Goal: Check status: Check status

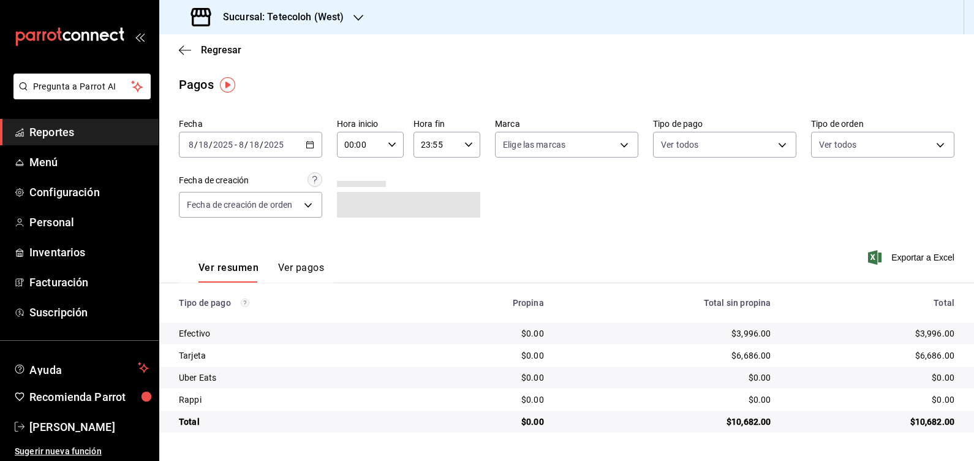
click at [325, 15] on h3 "Sucursal: Tetecoloh (West)" at bounding box center [278, 17] width 130 height 15
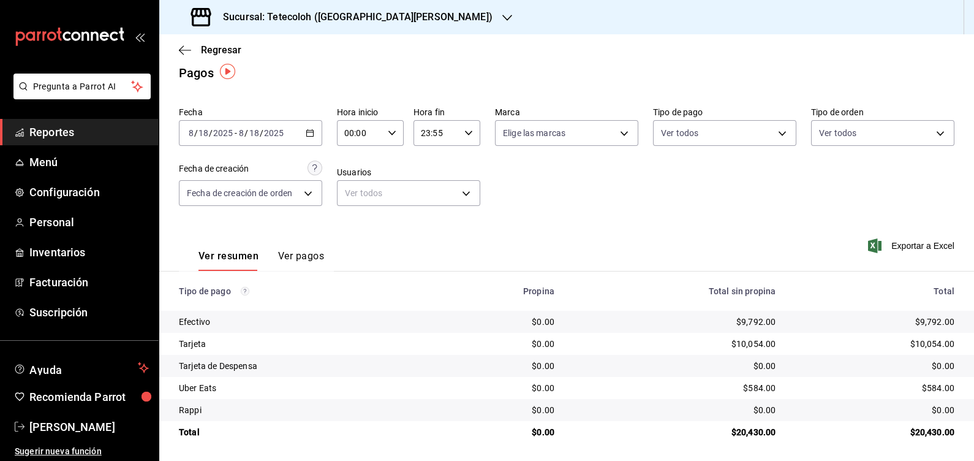
scroll to position [13, 0]
click at [310, 127] on icon "button" at bounding box center [310, 131] width 9 height 9
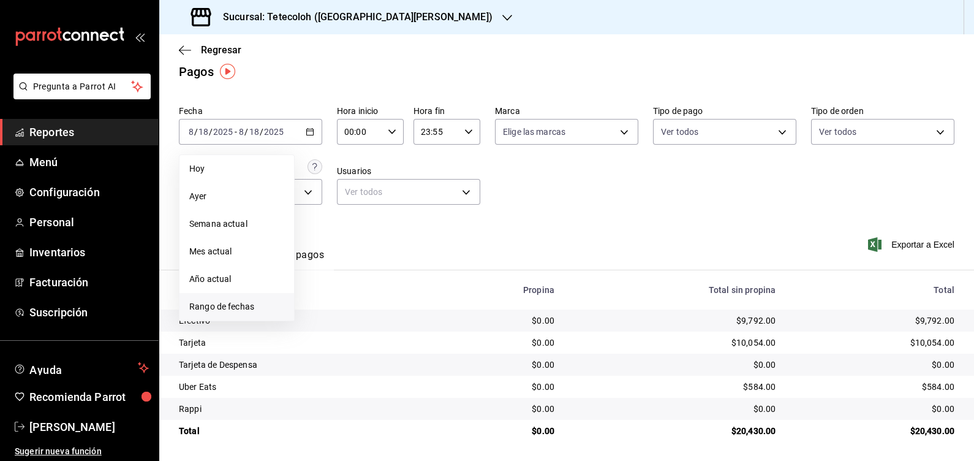
click at [237, 306] on span "Rango de fechas" at bounding box center [236, 306] width 95 height 13
click at [363, 295] on abbr "20" at bounding box center [364, 294] width 8 height 9
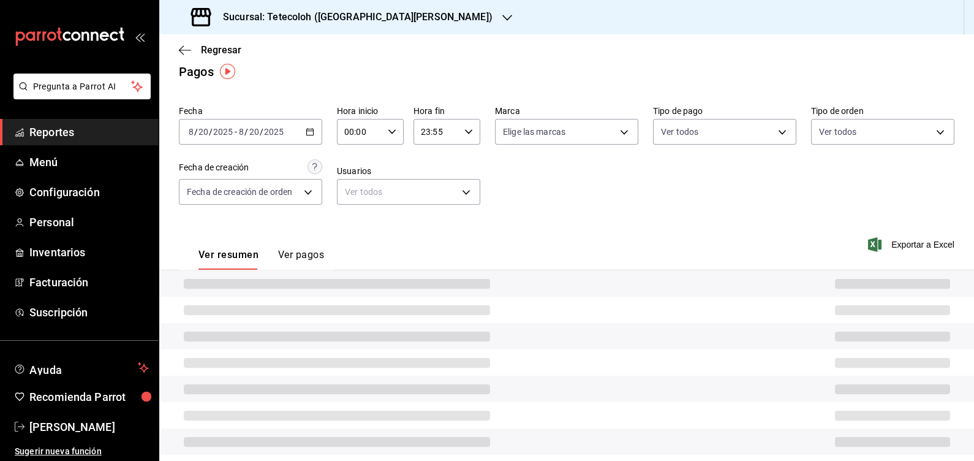
type input "23:59"
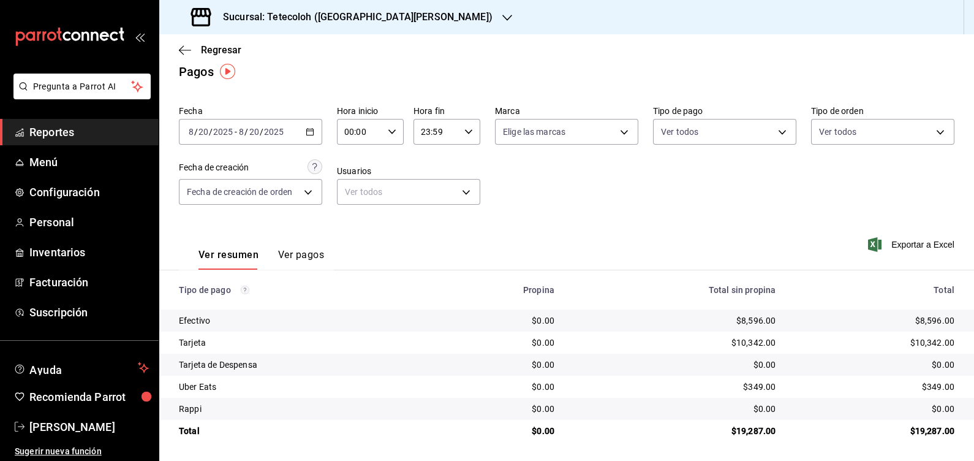
click at [355, 28] on div "Sucursal: Tetecoloh ([GEOGRAPHIC_DATA][PERSON_NAME])" at bounding box center [343, 17] width 348 height 34
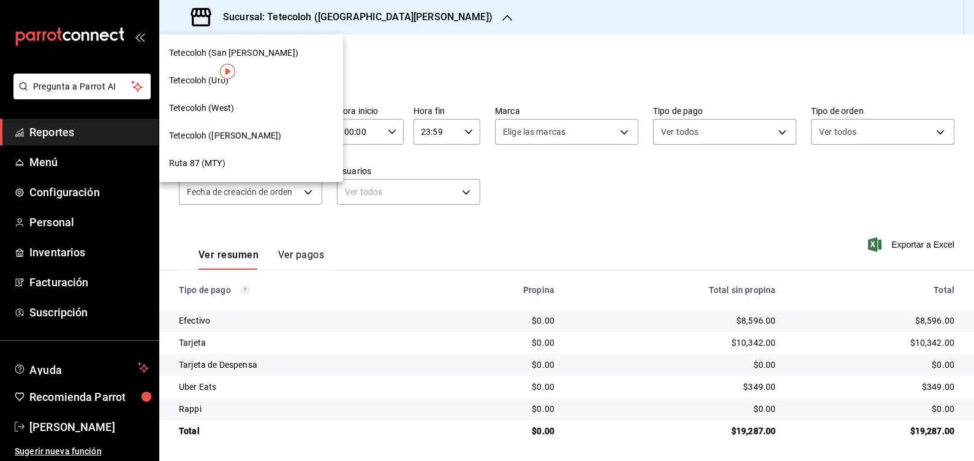
click at [236, 80] on div "Tetecoloh (Uro)" at bounding box center [251, 80] width 164 height 13
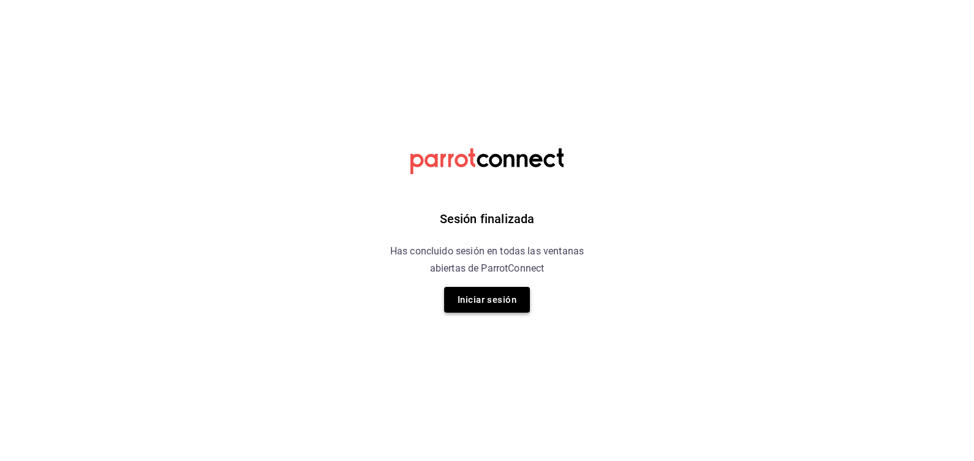
click at [490, 300] on button "Iniciar sesión" at bounding box center [487, 300] width 86 height 26
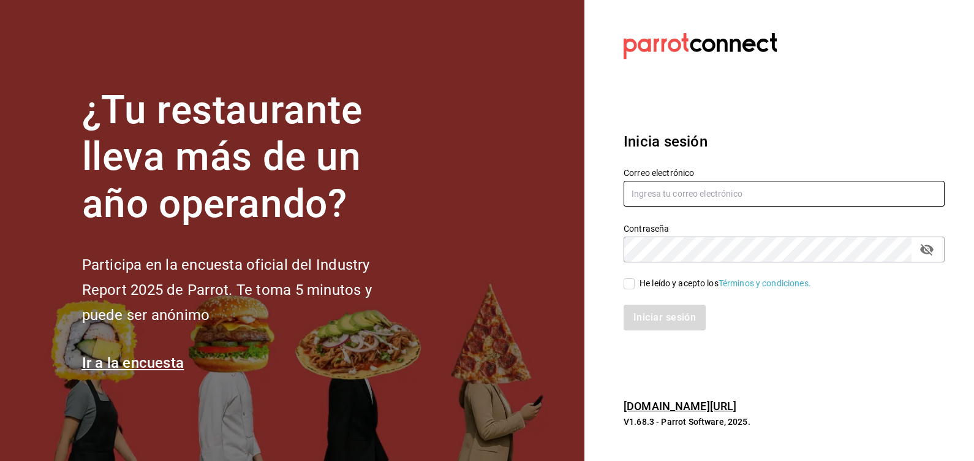
type input "compras@tetecoloh.com"
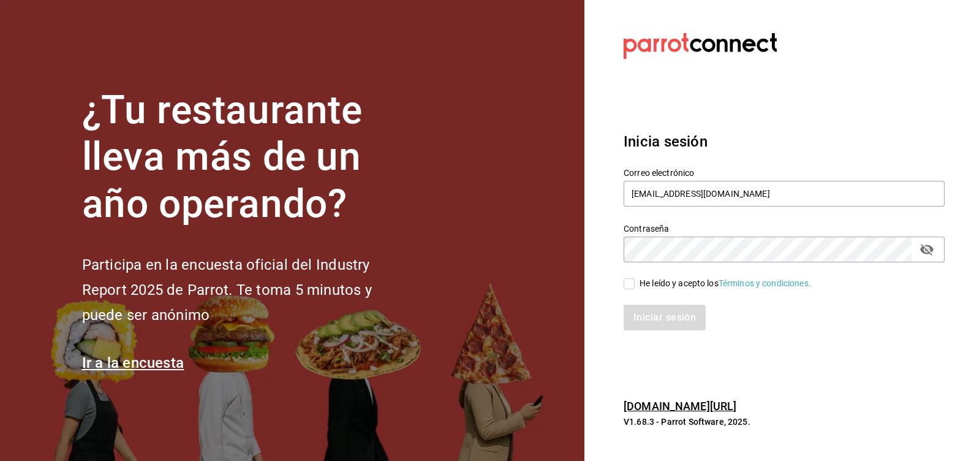
click at [677, 278] on div "He leído y acepto los Términos y condiciones." at bounding box center [725, 283] width 172 height 13
click at [635, 278] on input "He leído y acepto los Términos y condiciones." at bounding box center [629, 283] width 11 height 11
checkbox input "true"
click at [660, 322] on button "Iniciar sesión" at bounding box center [665, 317] width 83 height 26
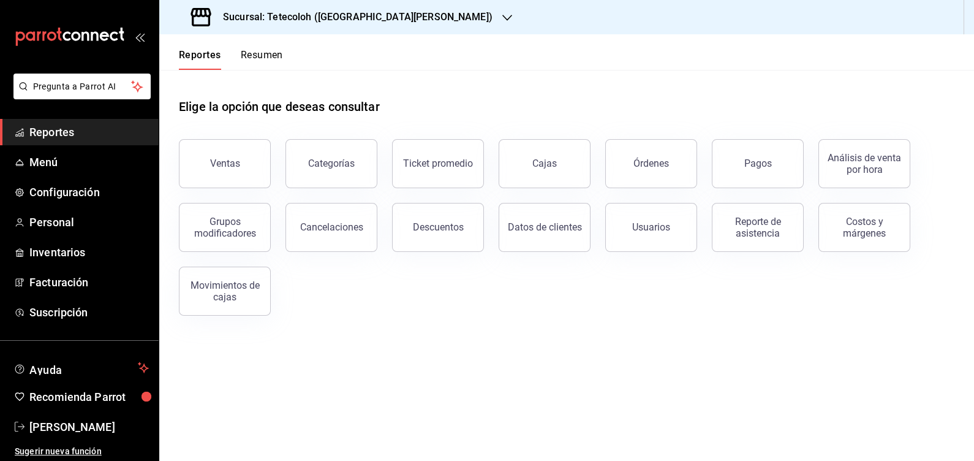
click at [358, 16] on h3 "Sucursal: Tetecoloh ([GEOGRAPHIC_DATA][PERSON_NAME])" at bounding box center [352, 17] width 279 height 15
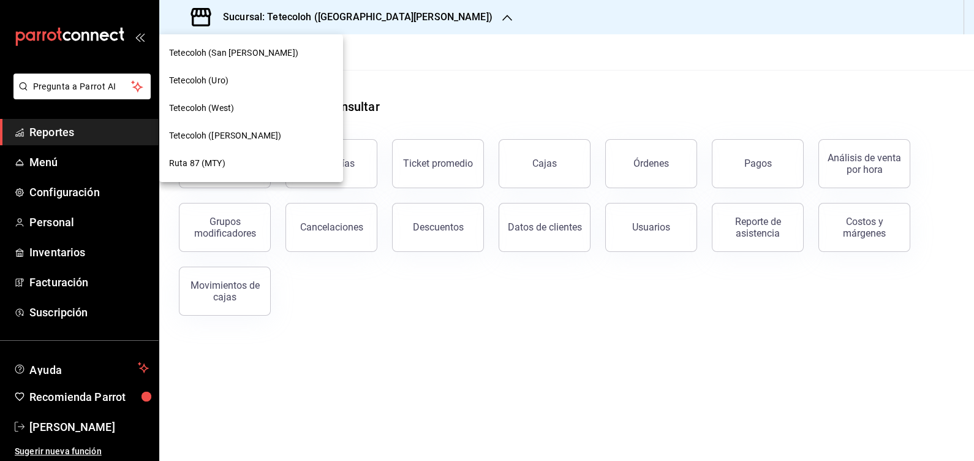
click at [211, 82] on span "Tetecoloh (Uro)" at bounding box center [198, 80] width 59 height 13
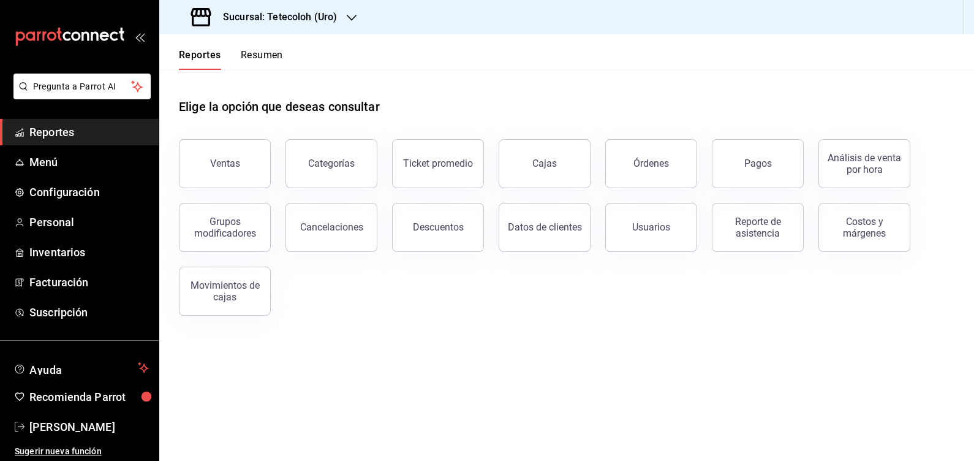
click at [752, 163] on div "Pagos" at bounding box center [758, 163] width 28 height 12
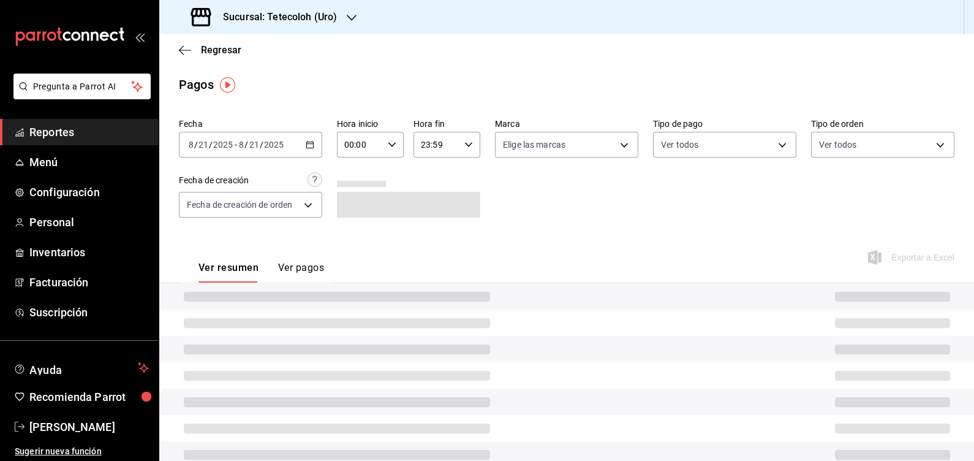
click at [295, 143] on div "[DATE] [DATE] - [DATE] [DATE]" at bounding box center [250, 145] width 143 height 26
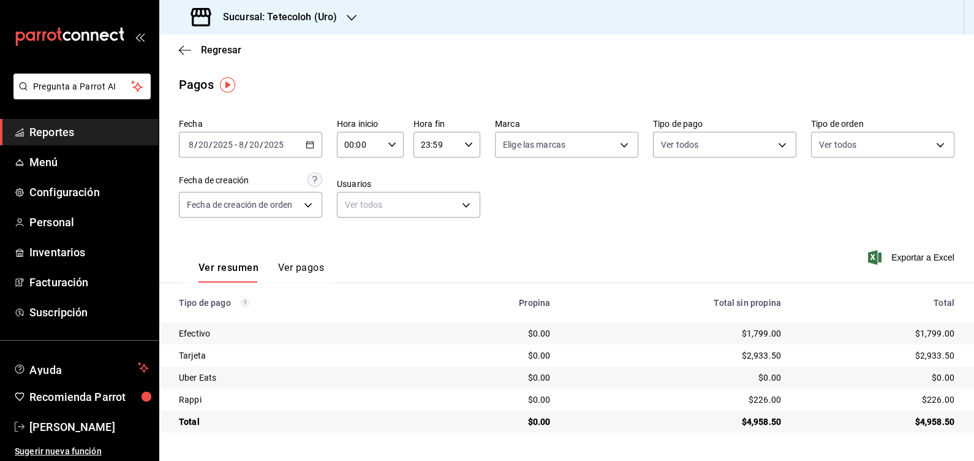
click at [623, 69] on main "Regresar Pagos Fecha [DATE] [DATE] - [DATE] [DATE] Hora inicio 00:00 Hora inici…" at bounding box center [566, 247] width 815 height 426
click at [382, 50] on div "Regresar" at bounding box center [566, 49] width 815 height 31
click at [805, 222] on div "Fecha [DATE] [DATE] - [DATE] [DATE] Hora inicio 00:00 Hora inicio Hora fin 23:5…" at bounding box center [566, 172] width 775 height 119
